Goal: Navigation & Orientation: Find specific page/section

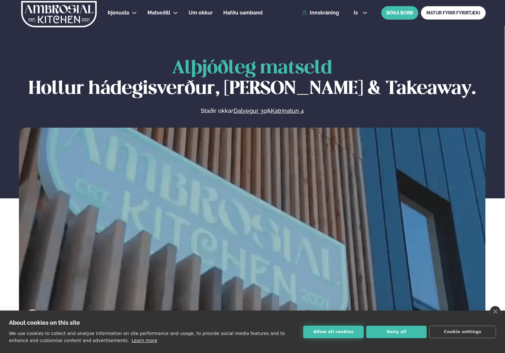
click at [336, 333] on button "Allow all cookies" at bounding box center [333, 331] width 60 height 13
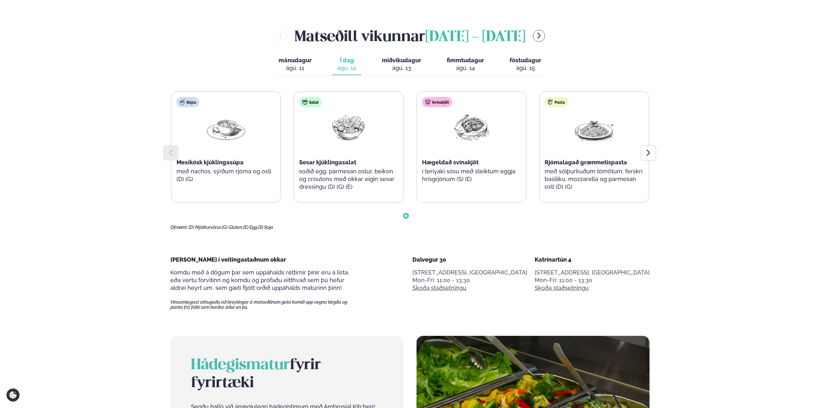
scroll to position [242, 0]
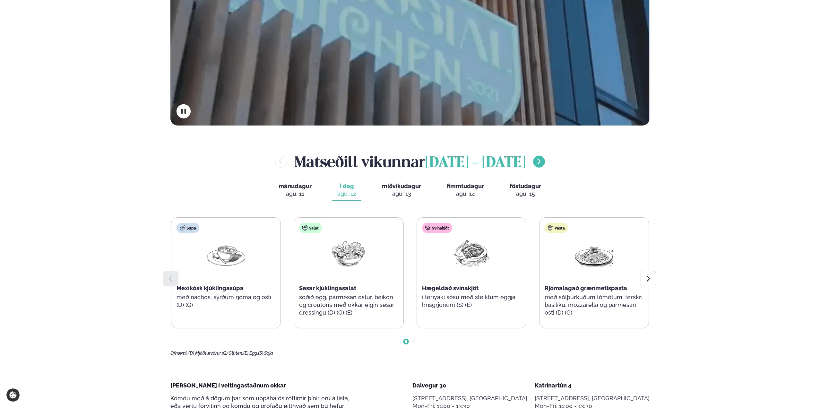
click at [504, 164] on icon "menu-btn-right" at bounding box center [539, 162] width 8 height 8
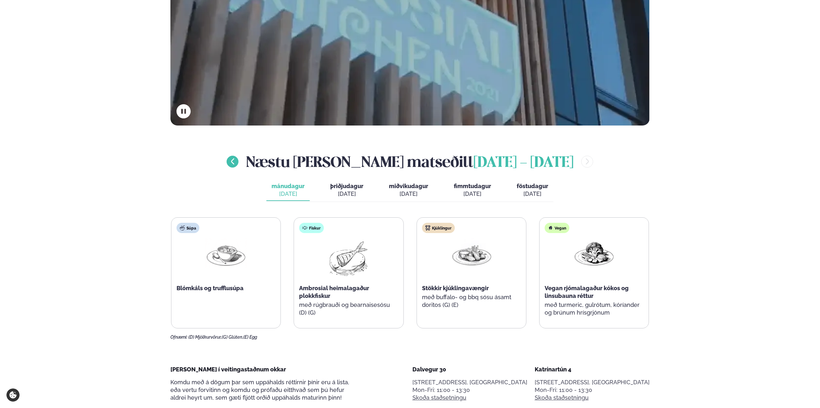
click at [234, 163] on icon "menu-btn-left" at bounding box center [232, 162] width 3 height 6
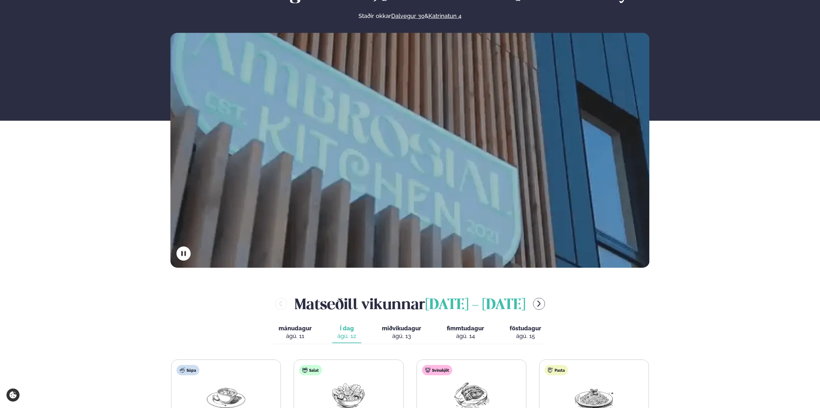
scroll to position [0, 0]
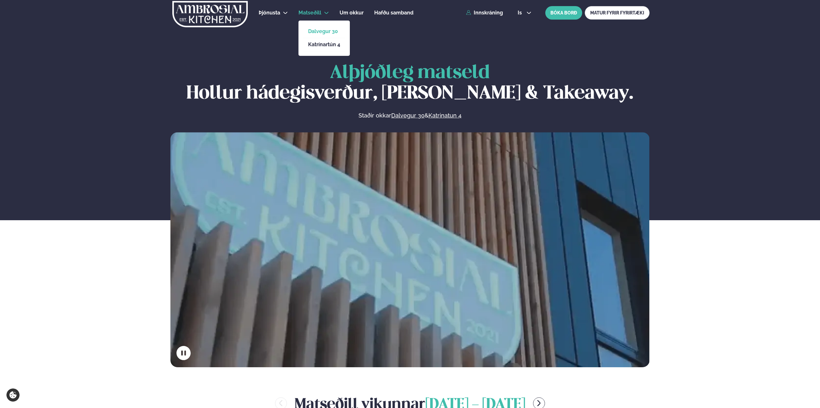
click at [323, 32] on link "Dalvegur 30" at bounding box center [324, 31] width 32 height 5
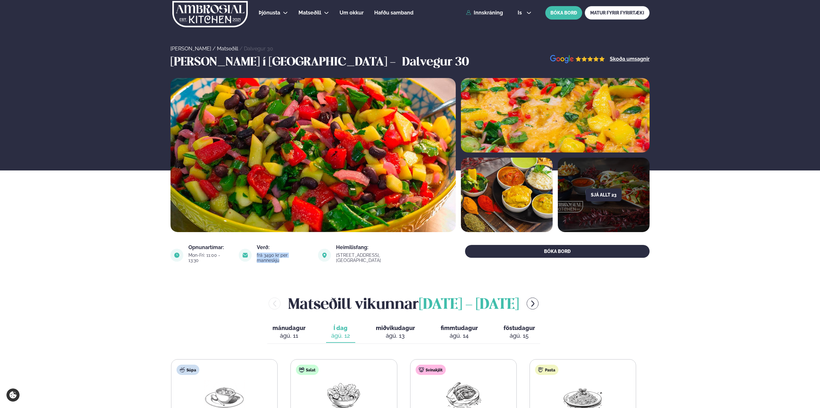
drag, startPoint x: 267, startPoint y: 258, endPoint x: 319, endPoint y: 259, distance: 52.7
click at [310, 259] on div "Verð: frá 3490 kr per manneskju" at bounding box center [275, 255] width 72 height 21
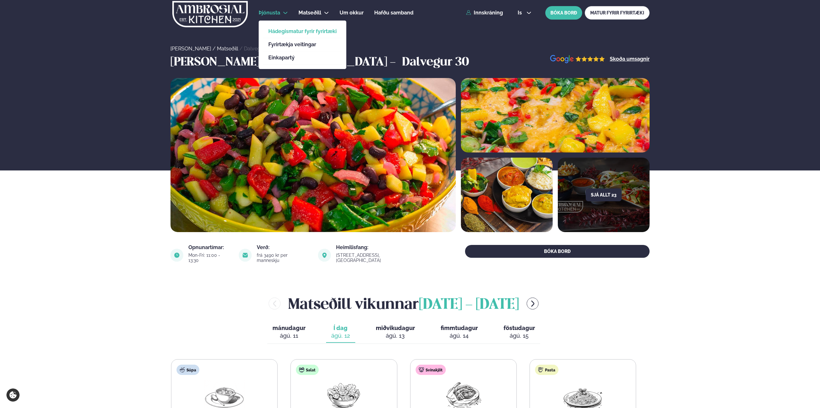
click at [293, 30] on link "Hádegismatur fyrir fyrirtæki" at bounding box center [302, 31] width 68 height 5
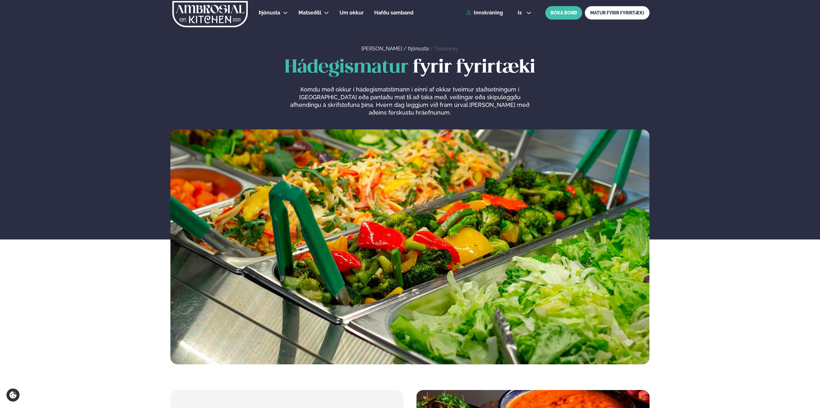
click at [215, 19] on img at bounding box center [210, 14] width 77 height 26
